Goal: Information Seeking & Learning: Learn about a topic

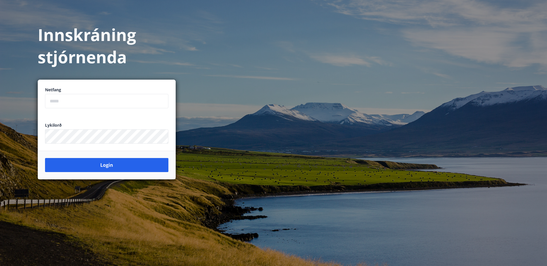
scroll to position [72, 0]
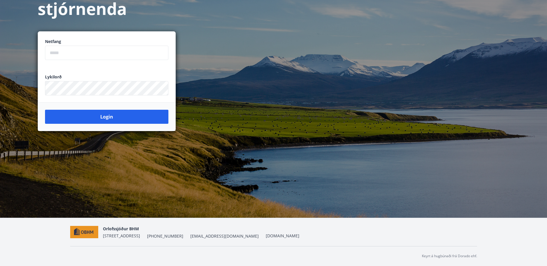
click at [89, 232] on img at bounding box center [84, 232] width 28 height 13
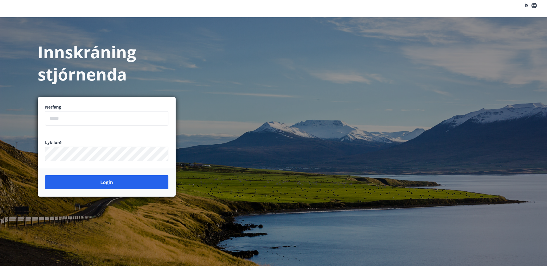
scroll to position [0, 0]
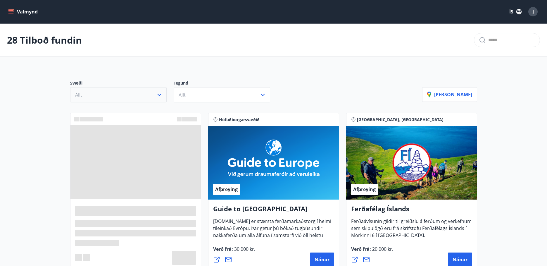
click at [159, 96] on icon "button" at bounding box center [159, 95] width 4 height 2
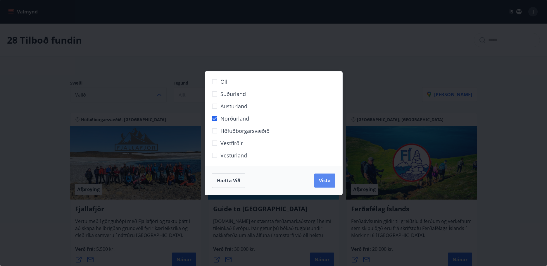
click at [323, 179] on span "Vista" at bounding box center [325, 180] width 12 height 6
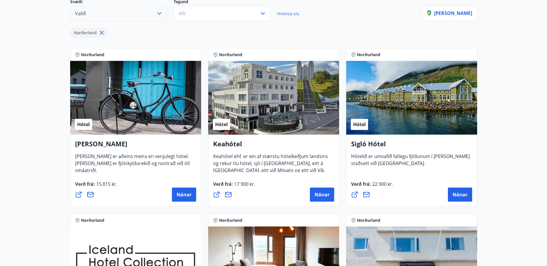
scroll to position [71, 0]
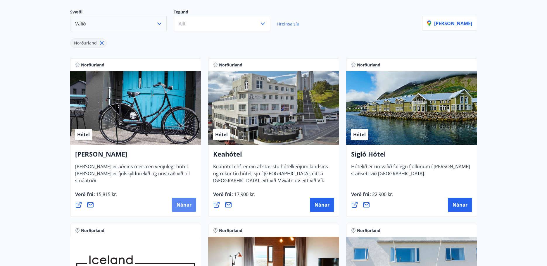
click at [183, 204] on span "Nánar" at bounding box center [184, 205] width 15 height 6
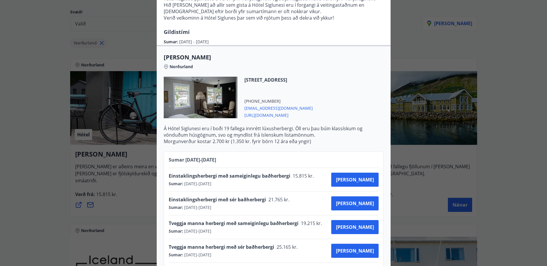
scroll to position [0, 0]
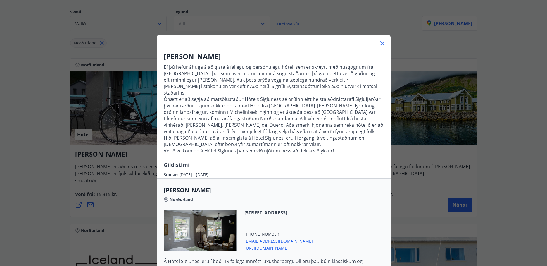
click at [381, 42] on icon at bounding box center [382, 43] width 7 height 7
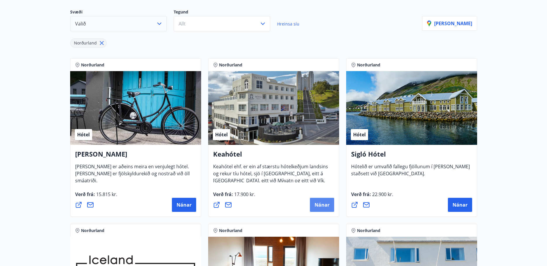
click at [320, 201] on button "Nánar" at bounding box center [322, 205] width 24 height 14
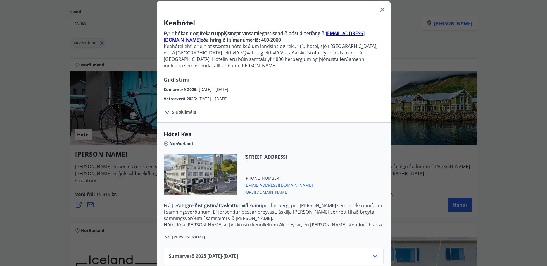
scroll to position [57, 0]
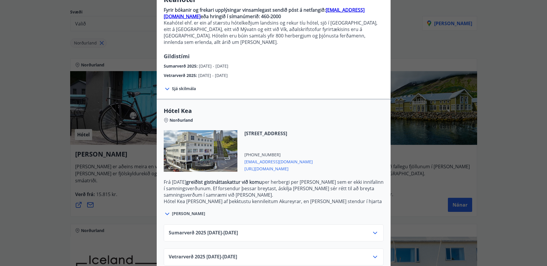
click at [374, 253] on icon at bounding box center [375, 256] width 7 height 7
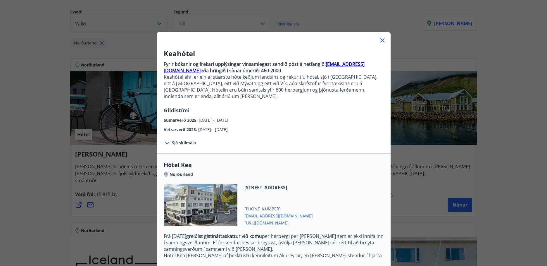
scroll to position [0, 0]
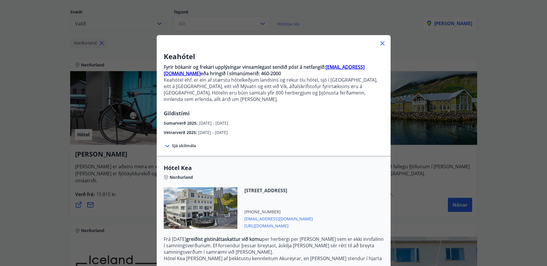
click at [384, 42] on icon at bounding box center [382, 43] width 7 height 7
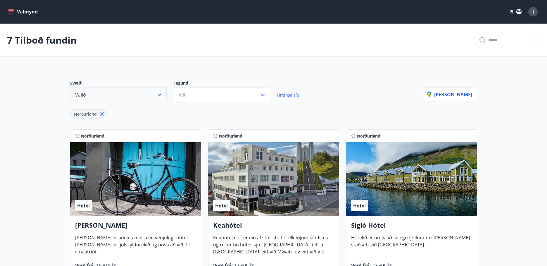
click at [13, 9] on icon "menu" at bounding box center [11, 9] width 6 height 1
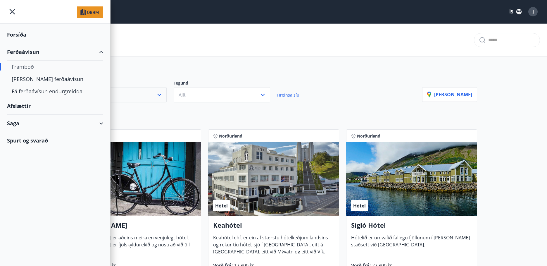
click at [20, 35] on div "Forsíða" at bounding box center [55, 34] width 96 height 17
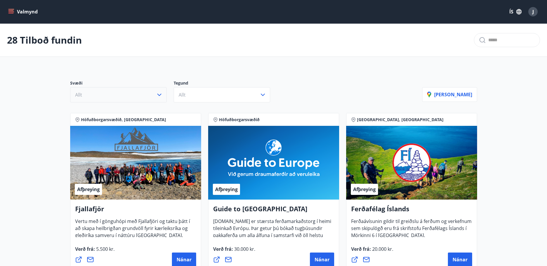
click at [156, 95] on icon "button" at bounding box center [159, 94] width 7 height 7
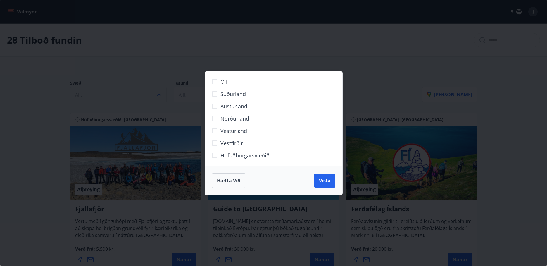
click at [227, 118] on span "Norðurland" at bounding box center [235, 119] width 29 height 8
click at [321, 180] on span "Vista" at bounding box center [325, 180] width 12 height 6
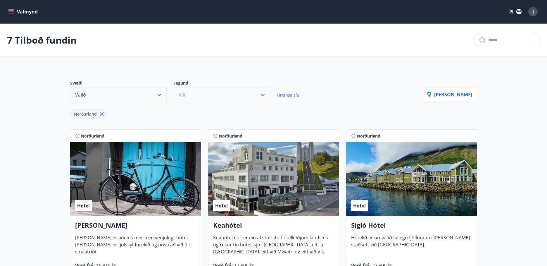
click at [261, 95] on icon "button" at bounding box center [262, 94] width 7 height 7
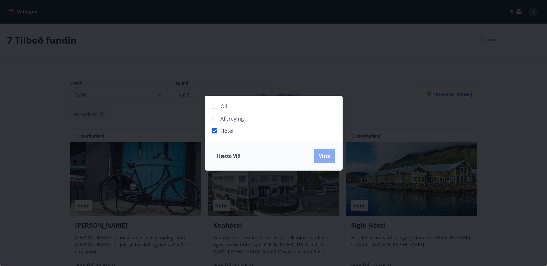
click at [321, 156] on span "Vista" at bounding box center [325, 156] width 12 height 6
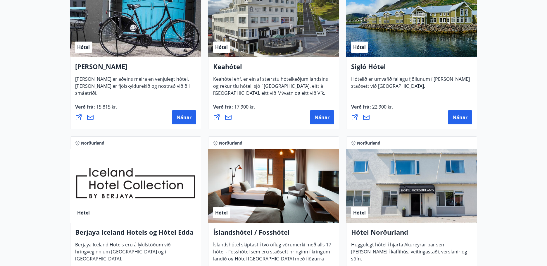
scroll to position [119, 0]
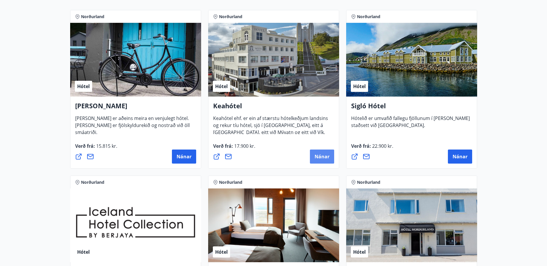
click at [325, 159] on span "Nánar" at bounding box center [322, 156] width 15 height 6
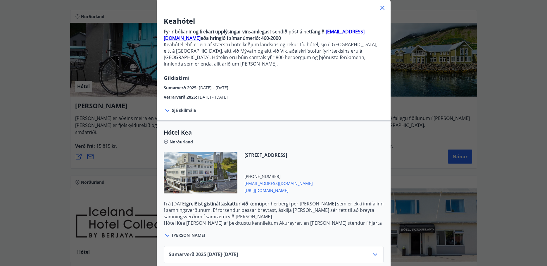
scroll to position [57, 0]
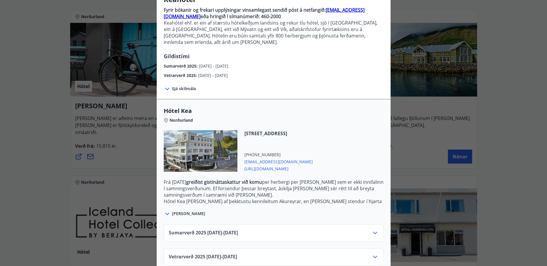
click at [376, 256] on icon at bounding box center [375, 257] width 4 height 2
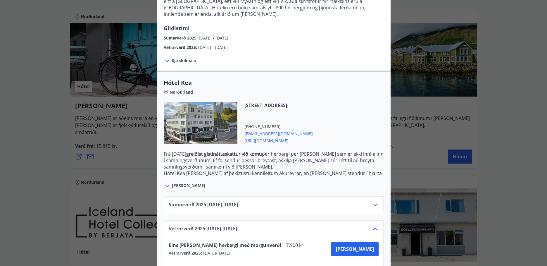
scroll to position [104, 0]
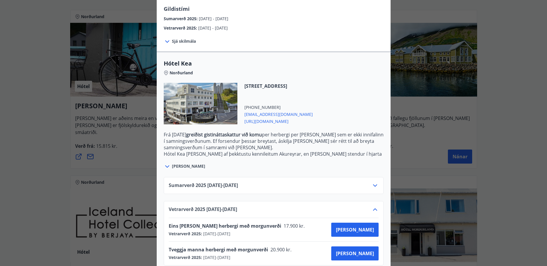
click at [168, 163] on icon at bounding box center [167, 166] width 7 height 7
